Goal: Obtain resource: Download file/media

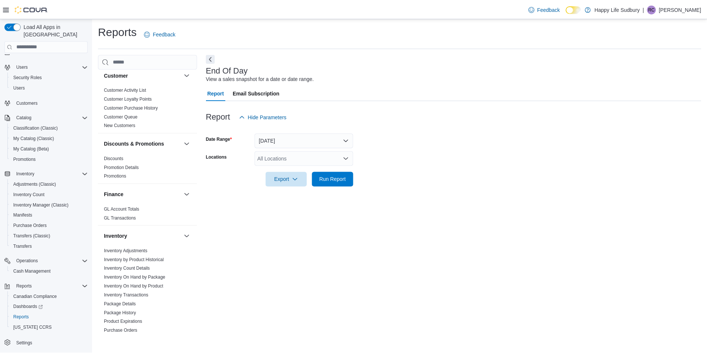
scroll to position [260, 0]
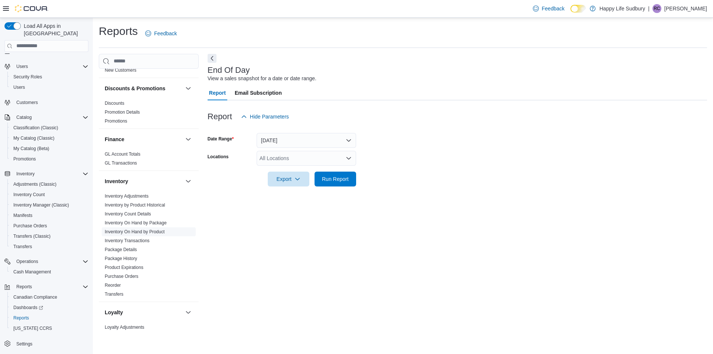
click at [147, 229] on link "Inventory On Hand by Product" at bounding box center [135, 231] width 60 height 5
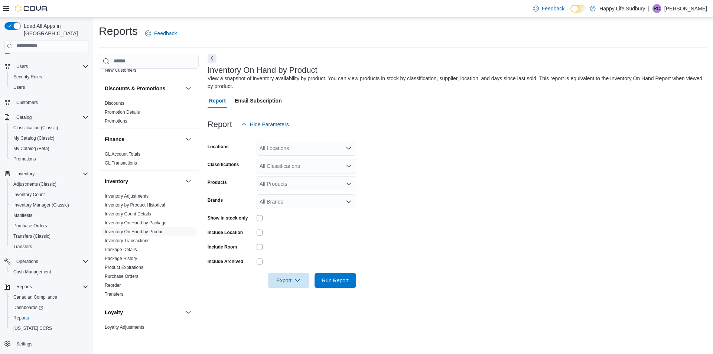
click at [350, 146] on icon "Open list of options" at bounding box center [349, 148] width 6 height 6
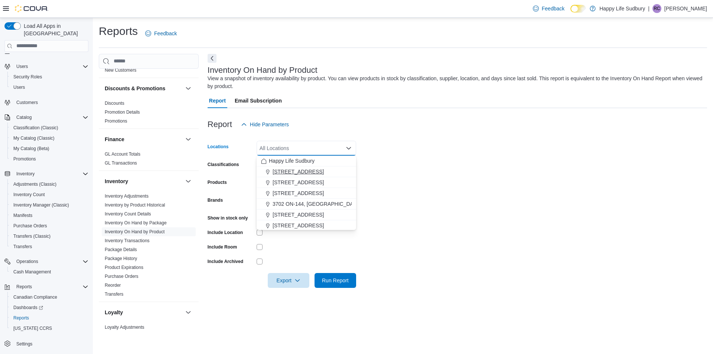
click at [324, 172] on span "[STREET_ADDRESS]" at bounding box center [297, 171] width 51 height 7
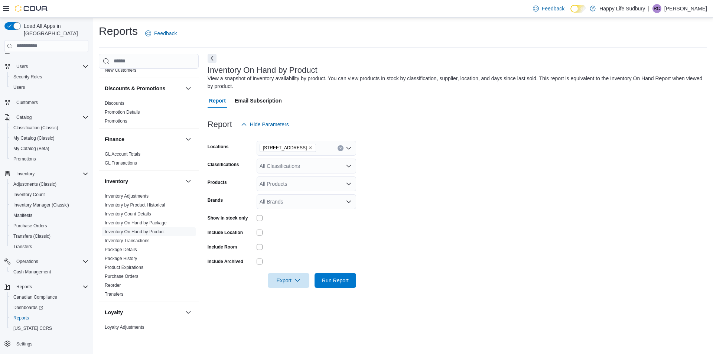
click at [436, 161] on form "Locations [STREET_ADDRESS], SUDBURY Classifications All Classifications Product…" at bounding box center [456, 210] width 499 height 156
click at [339, 165] on div "All Classifications" at bounding box center [305, 165] width 99 height 15
click at [283, 211] on span "Beverages" at bounding box center [284, 210] width 25 height 7
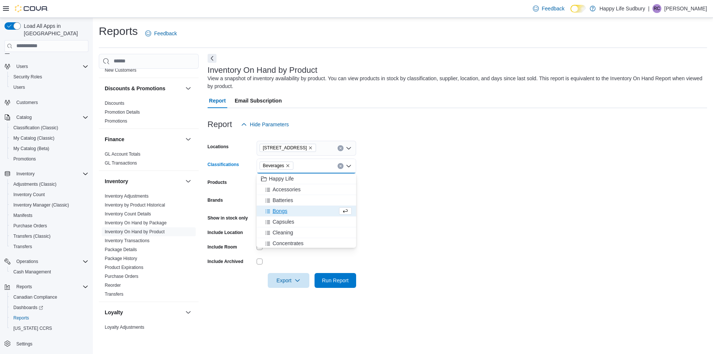
click at [471, 181] on form "Locations [STREET_ADDRESS], [GEOGRAPHIC_DATA] Classifications Beverages Combo b…" at bounding box center [456, 210] width 499 height 156
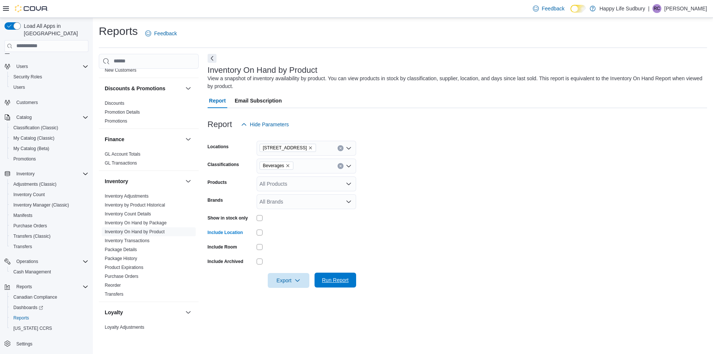
click at [339, 281] on span "Run Report" at bounding box center [335, 279] width 27 height 7
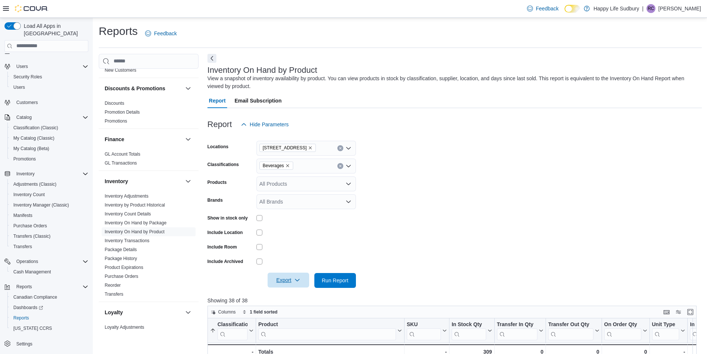
click at [290, 282] on span "Export" at bounding box center [288, 279] width 33 height 15
click at [291, 294] on span "Export to Excel" at bounding box center [289, 295] width 33 height 6
click at [478, 206] on form "Locations [STREET_ADDRESS] Classifications Beverages Products All Products Bran…" at bounding box center [454, 210] width 494 height 156
click at [518, 219] on form "Locations [STREET_ADDRESS] Classifications Beverages Products All Products Bran…" at bounding box center [454, 210] width 494 height 156
click at [288, 283] on span "Export" at bounding box center [288, 279] width 33 height 15
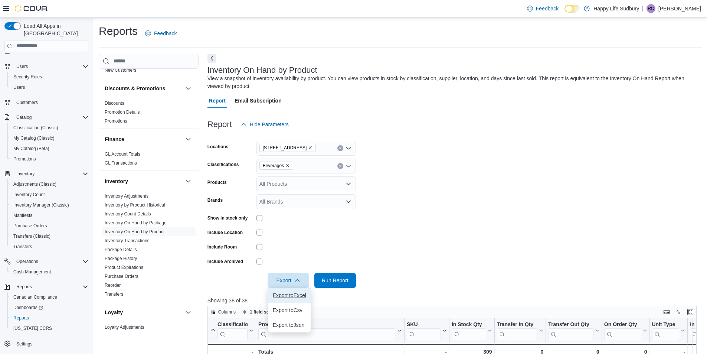
click at [289, 295] on span "Export to Excel" at bounding box center [289, 295] width 33 height 6
